Goal: Go to known website: Access a specific website the user already knows

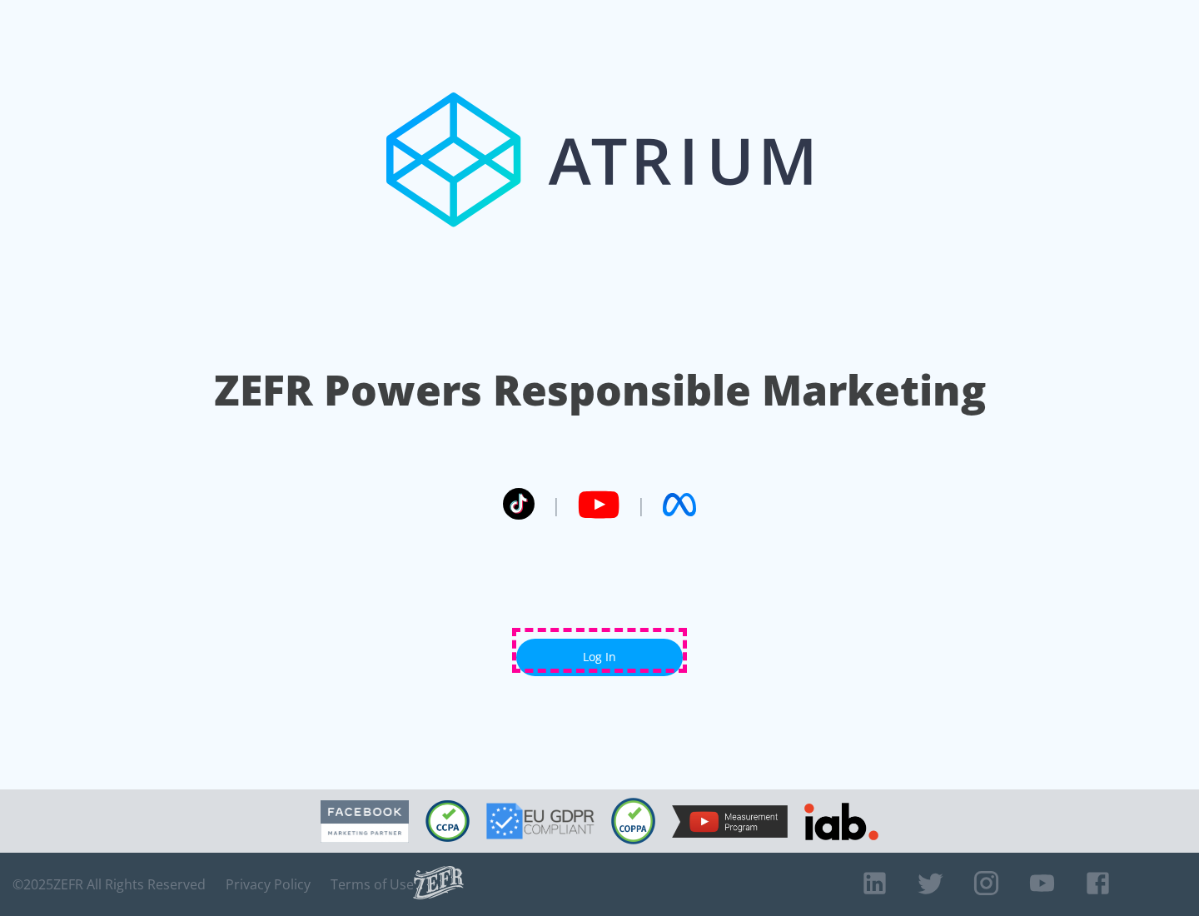
click at [599, 650] on link "Log In" at bounding box center [599, 656] width 166 height 37
